Goal: Check status: Check status

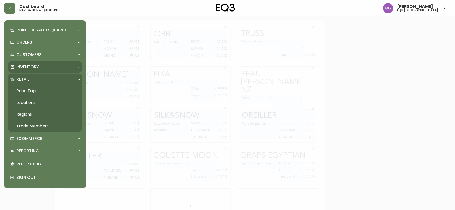
click at [23, 69] on p "Inventory" at bounding box center [27, 67] width 23 height 6
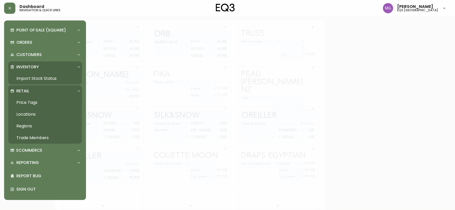
click at [24, 81] on link "Import Stock Status" at bounding box center [45, 79] width 74 height 12
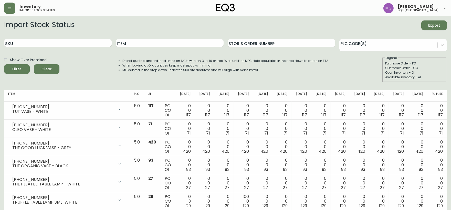
click at [54, 44] on input "SKU" at bounding box center [57, 43] width 107 height 8
paste input "[PHONE_NUMBER]"
type input "[PHONE_NUMBER]"
click at [4, 64] on button "Filter" at bounding box center [17, 69] width 26 height 10
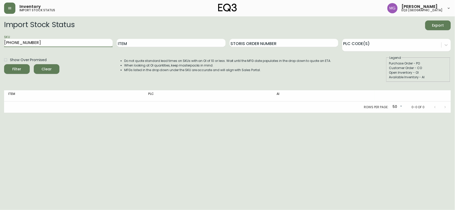
drag, startPoint x: 39, startPoint y: 43, endPoint x: 0, endPoint y: 42, distance: 39.4
click at [0, 42] on main "Import Stock Status Export SKU [PHONE_NUMBER] Item Storis Order Number PLC Code…" at bounding box center [227, 64] width 455 height 96
click at [4, 64] on button "Filter" at bounding box center [17, 69] width 26 height 10
click at [133, 41] on input "Item" at bounding box center [171, 43] width 109 height 8
type input "DOME"
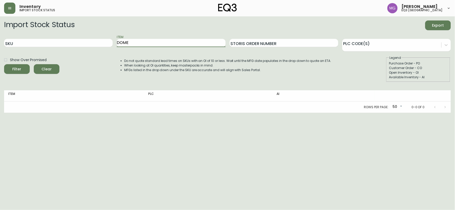
click at [4, 64] on button "Filter" at bounding box center [17, 69] width 26 height 10
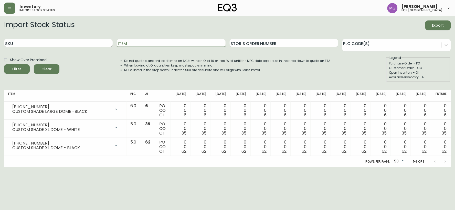
click at [39, 39] on input "SKU" at bounding box center [58, 43] width 109 height 8
paste input "[PHONE_NUMBER]"
click at [4, 64] on button "Filter" at bounding box center [17, 69] width 26 height 10
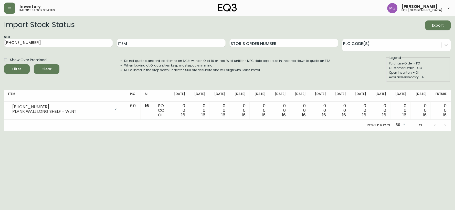
click at [403, 131] on html "Inventory import stock status [PERSON_NAME] eq3 [GEOGRAPHIC_DATA] Import Stock …" at bounding box center [227, 65] width 455 height 131
drag, startPoint x: 38, startPoint y: 43, endPoint x: 0, endPoint y: 45, distance: 38.4
click at [0, 45] on main "Import Stock Status Export SKU [PHONE_NUMBER] Item Storis Order Number PLC Code…" at bounding box center [227, 73] width 455 height 115
paste input "29-13-B"
type input "3020-629-13-B"
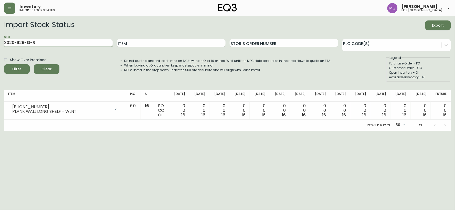
click at [4, 64] on button "Filter" at bounding box center [17, 69] width 26 height 10
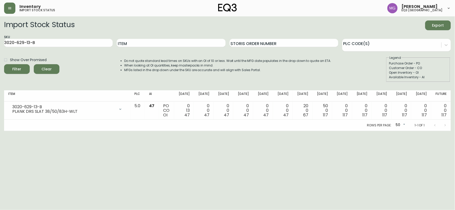
drag, startPoint x: 430, startPoint y: 170, endPoint x: 395, endPoint y: 136, distance: 49.4
click at [430, 131] on html "Inventory import stock status [PERSON_NAME] eq3 [GEOGRAPHIC_DATA] Import Stock …" at bounding box center [227, 65] width 455 height 131
